Goal: Task Accomplishment & Management: Manage account settings

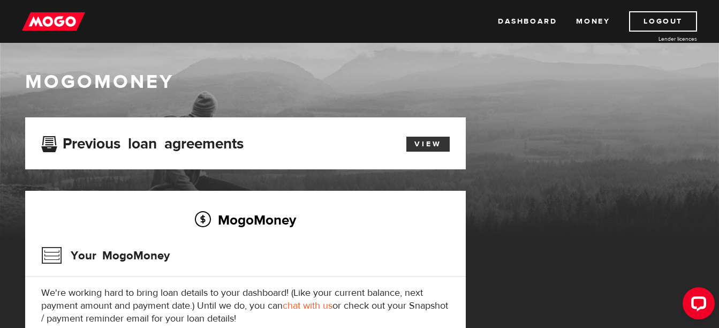
click at [417, 146] on link "View" at bounding box center [427, 143] width 43 height 15
click at [602, 17] on link "Money" at bounding box center [593, 21] width 34 height 20
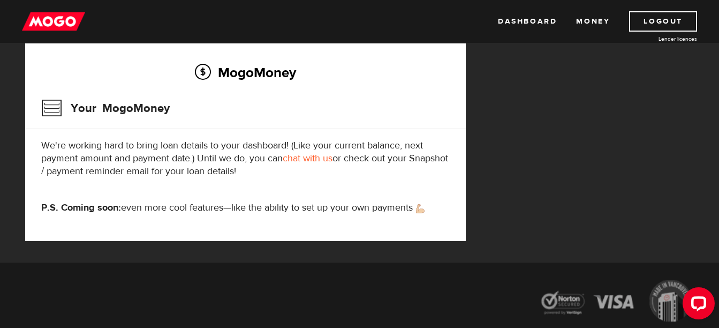
scroll to position [77, 0]
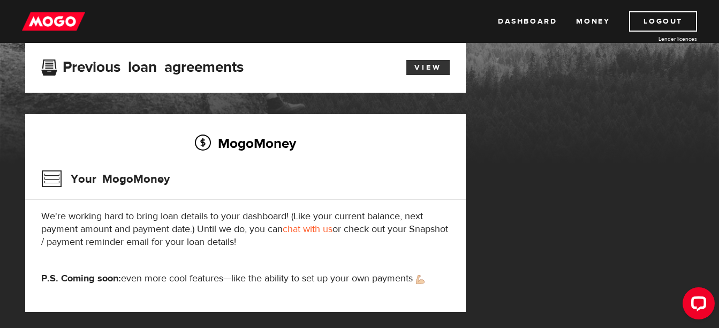
click at [421, 68] on link "View" at bounding box center [427, 67] width 43 height 15
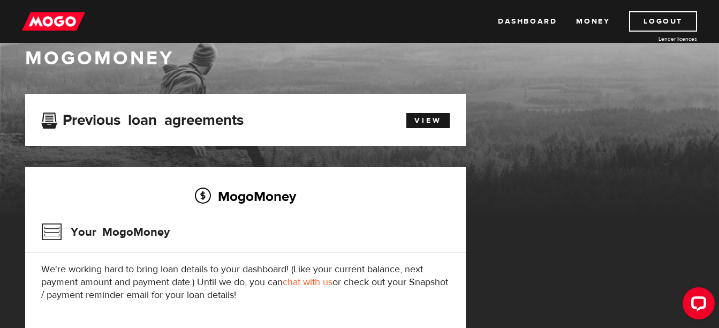
scroll to position [23, 0]
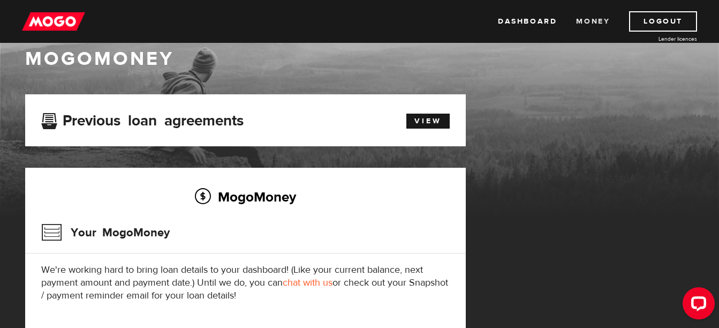
click at [583, 20] on link "Money" at bounding box center [593, 21] width 34 height 20
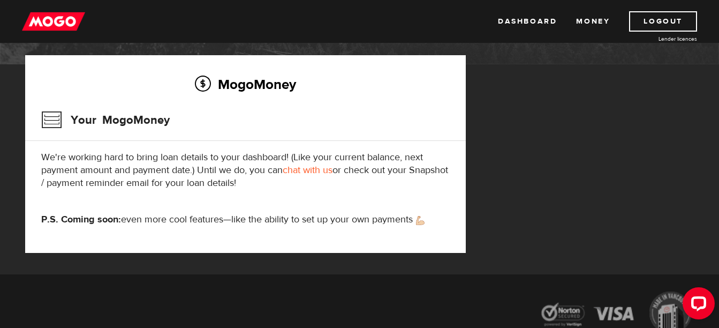
scroll to position [161, 0]
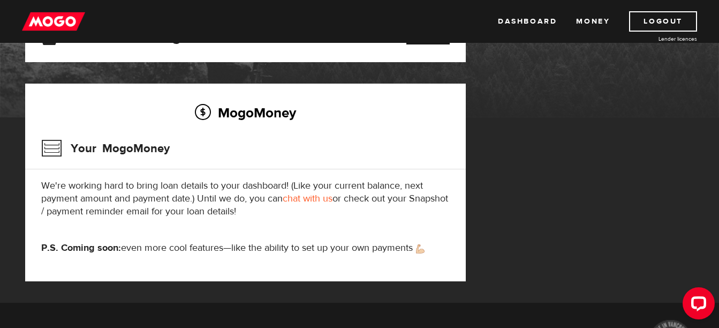
scroll to position [77, 0]
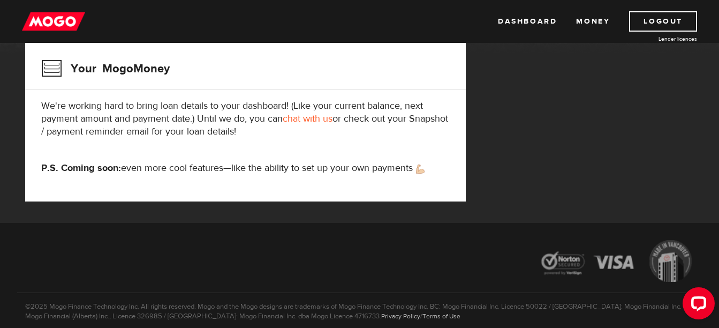
scroll to position [23, 0]
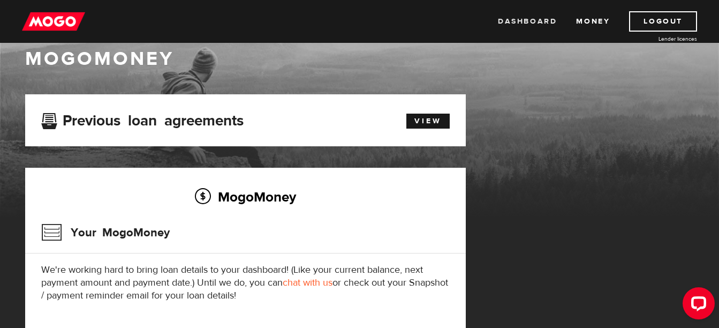
click at [521, 17] on link "Dashboard" at bounding box center [527, 21] width 59 height 20
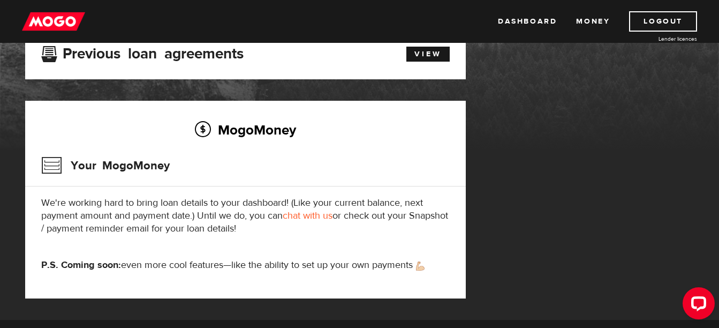
scroll to position [77, 0]
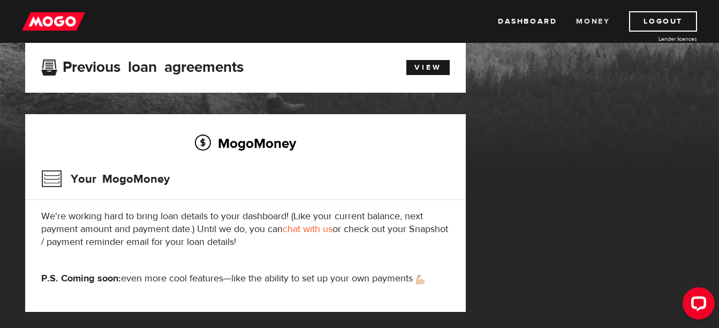
click at [588, 21] on link "Money" at bounding box center [593, 21] width 34 height 20
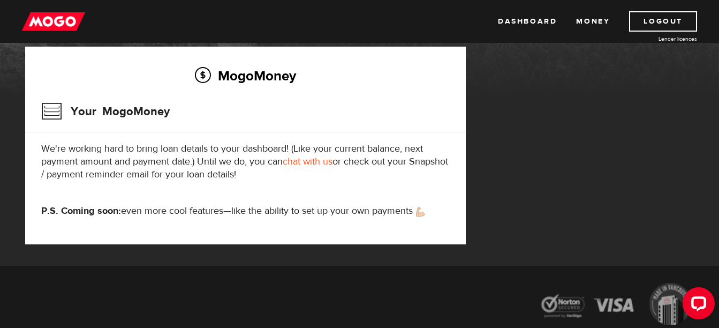
scroll to position [54, 0]
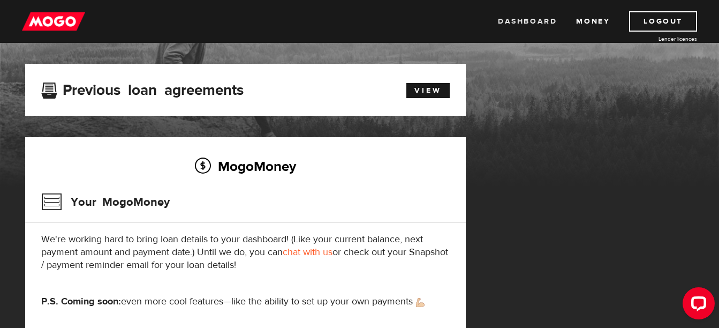
click at [546, 22] on link "Dashboard" at bounding box center [527, 21] width 59 height 20
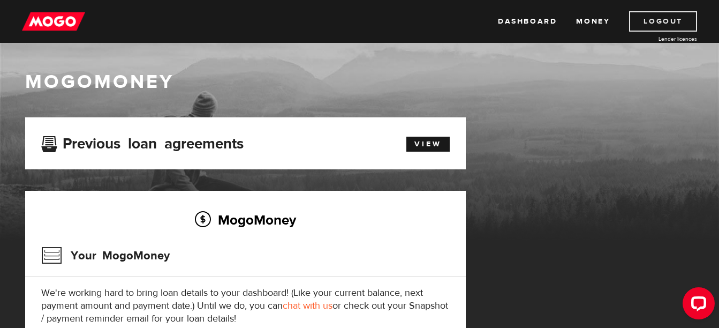
click at [655, 22] on link "Logout" at bounding box center [663, 21] width 68 height 20
